Goal: Submit feedback/report problem

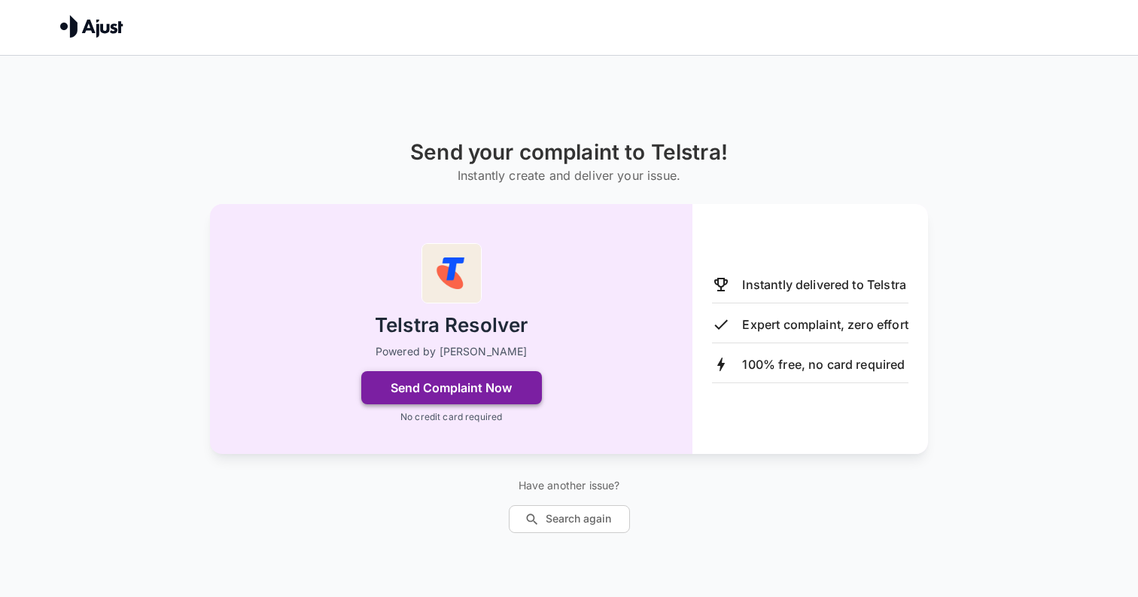
click at [455, 389] on button "Send Complaint Now" at bounding box center [451, 387] width 181 height 33
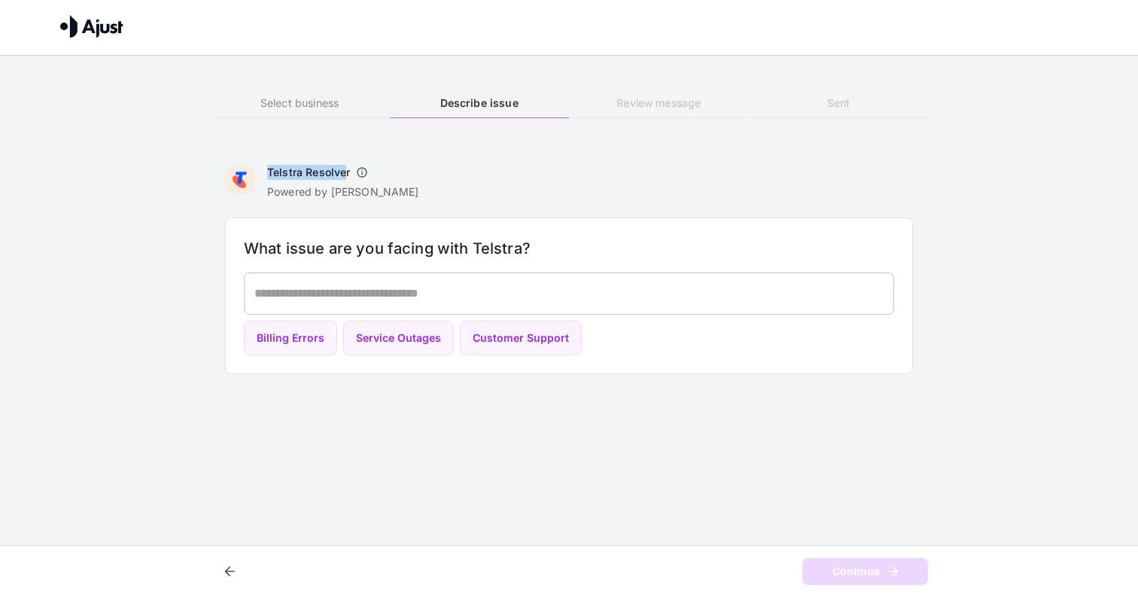
drag, startPoint x: 266, startPoint y: 172, endPoint x: 344, endPoint y: 172, distance: 77.5
click at [344, 172] on div "Telstra Resolver Powered by [PERSON_NAME]" at bounding box center [322, 179] width 194 height 39
click at [348, 171] on h6 "Telstra Resolver" at bounding box center [308, 172] width 83 height 15
click at [366, 170] on icon "button" at bounding box center [362, 172] width 10 height 10
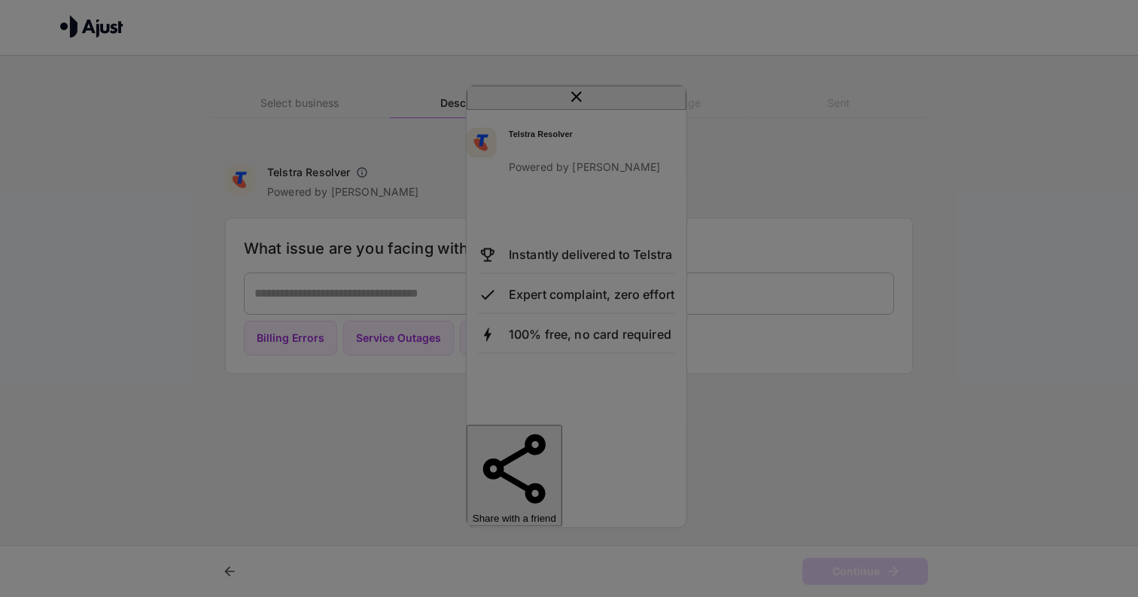
click at [571, 263] on p "Instantly delivered to Telstra" at bounding box center [591, 254] width 164 height 18
click at [572, 341] on p "100% free, no card required" at bounding box center [590, 334] width 163 height 18
drag, startPoint x: 516, startPoint y: 265, endPoint x: 588, endPoint y: 399, distance: 151.8
click at [588, 399] on div "Instantly delivered to Telstra Expert complaint, zero effort 100% free, no card…" at bounding box center [577, 300] width 220 height 250
click at [543, 397] on div "Instantly delivered to Telstra Expert complaint, zero effort 100% free, no card…" at bounding box center [577, 300] width 220 height 250
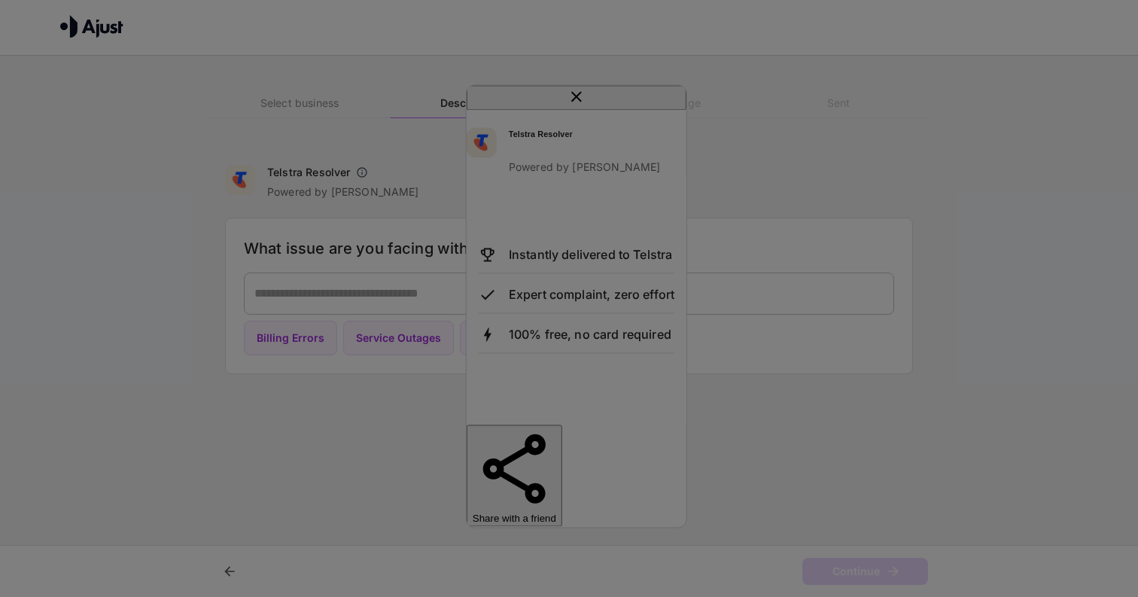
click at [382, 389] on div at bounding box center [569, 389] width 1138 height 0
